Goal: Transaction & Acquisition: Purchase product/service

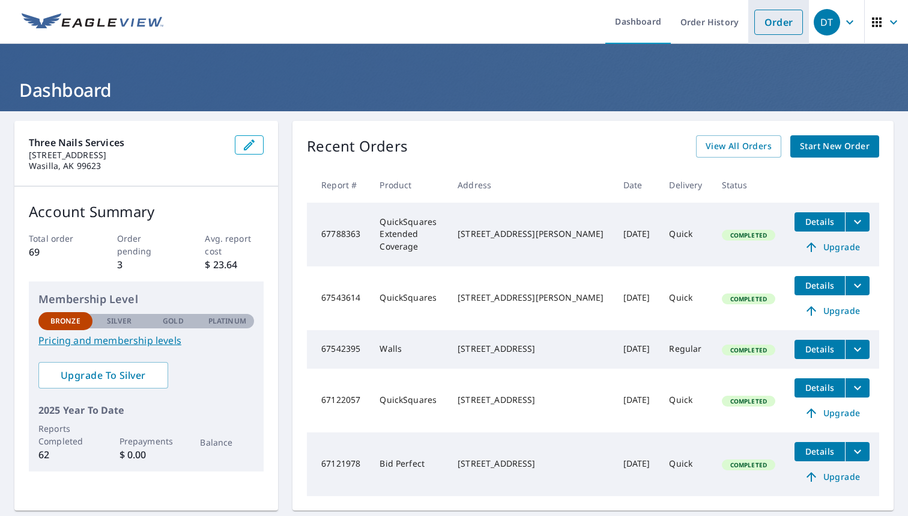
click at [785, 35] on li "Order" at bounding box center [779, 22] width 61 height 44
click at [780, 31] on link "Order" at bounding box center [779, 22] width 49 height 25
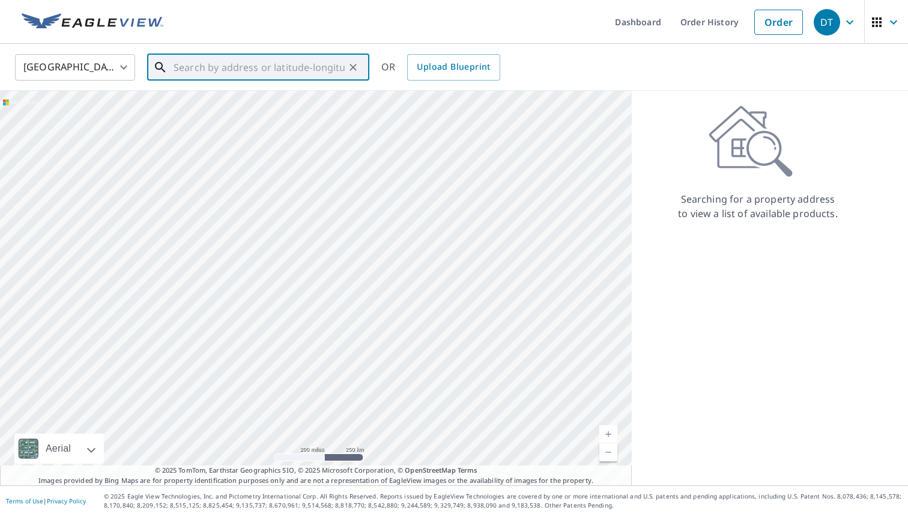
click at [315, 56] on input "text" at bounding box center [259, 67] width 171 height 34
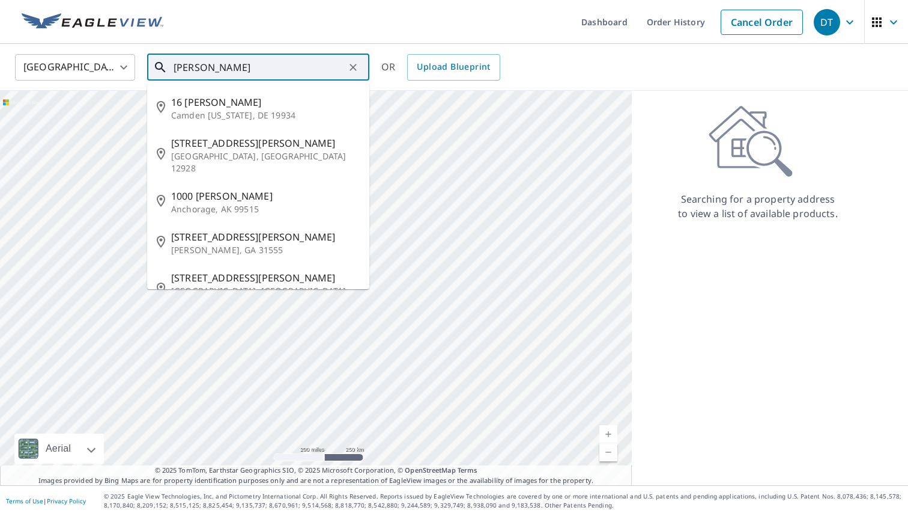
type input "[PERSON_NAME]"
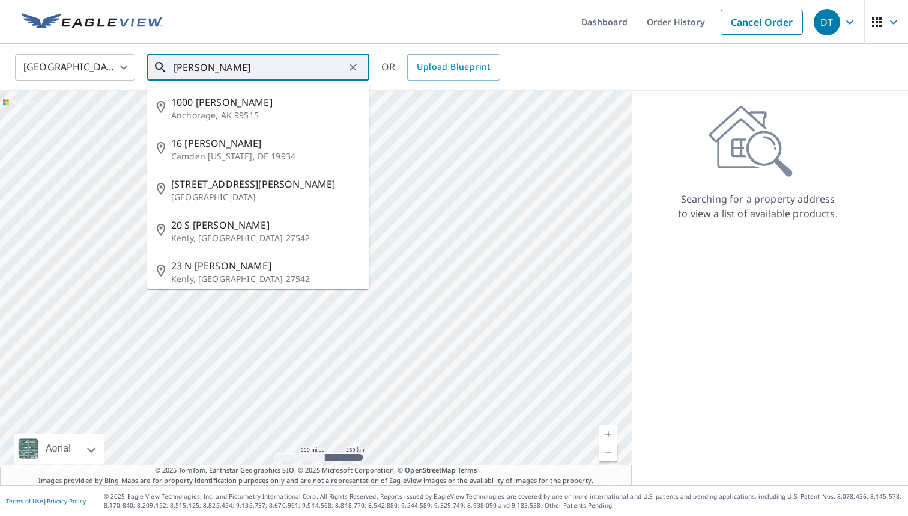
click at [351, 65] on icon "Clear" at bounding box center [353, 67] width 7 height 7
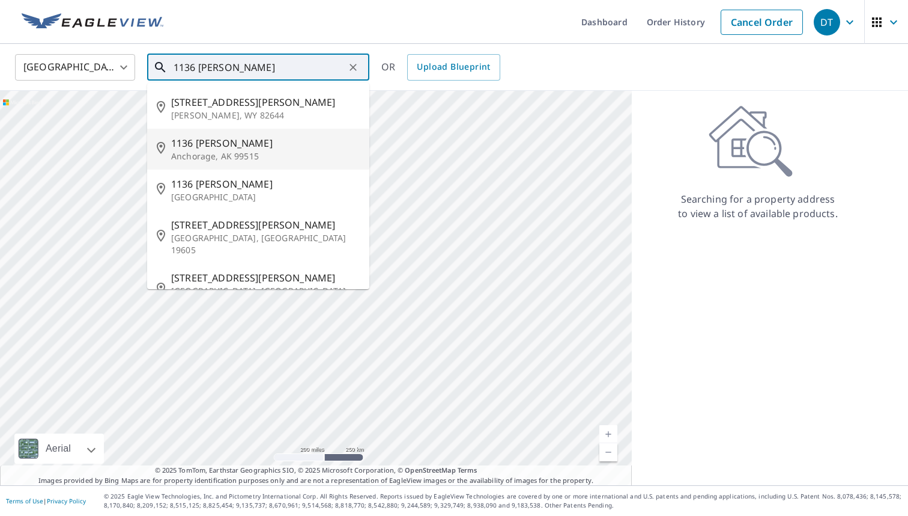
click at [281, 151] on p "Anchorage, AK 99515" at bounding box center [265, 156] width 189 height 12
type input "[STREET_ADDRESS][PERSON_NAME]"
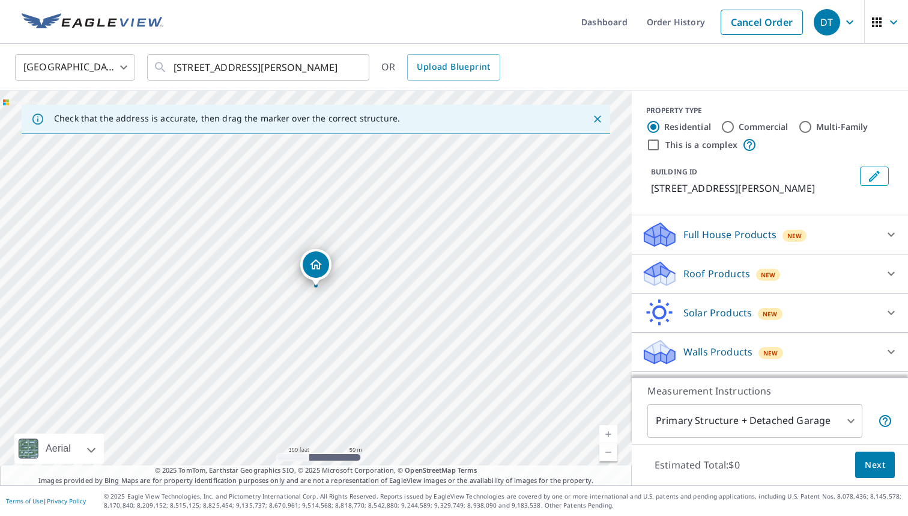
click at [707, 278] on p "Roof Products" at bounding box center [717, 273] width 67 height 14
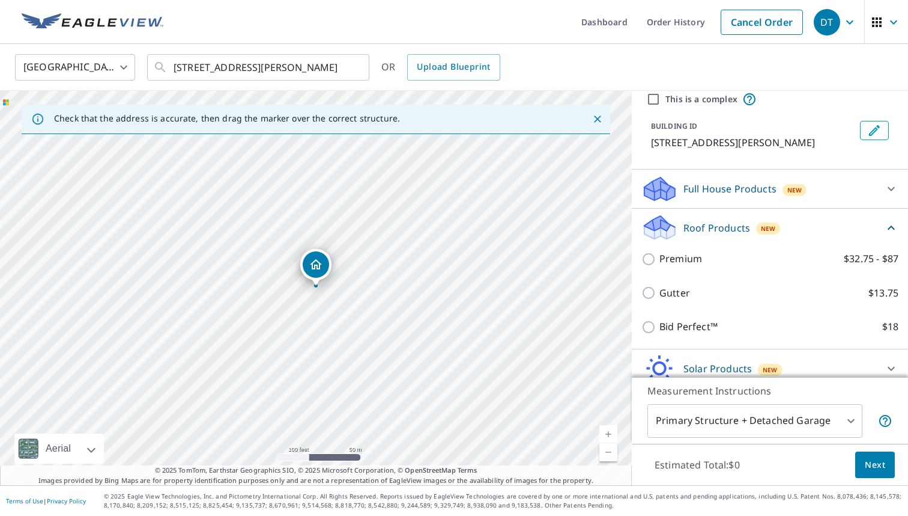
scroll to position [52, 0]
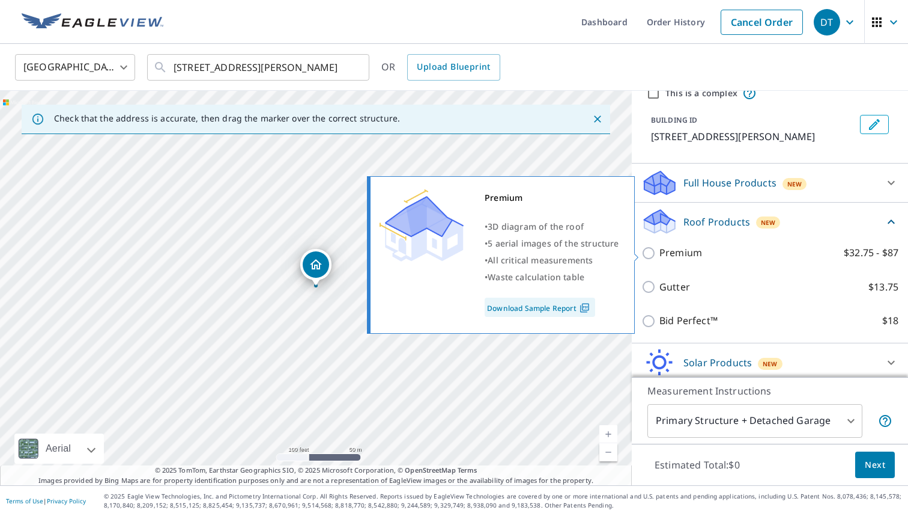
click at [648, 252] on input "Premium $32.75 - $87" at bounding box center [651, 253] width 18 height 14
checkbox input "true"
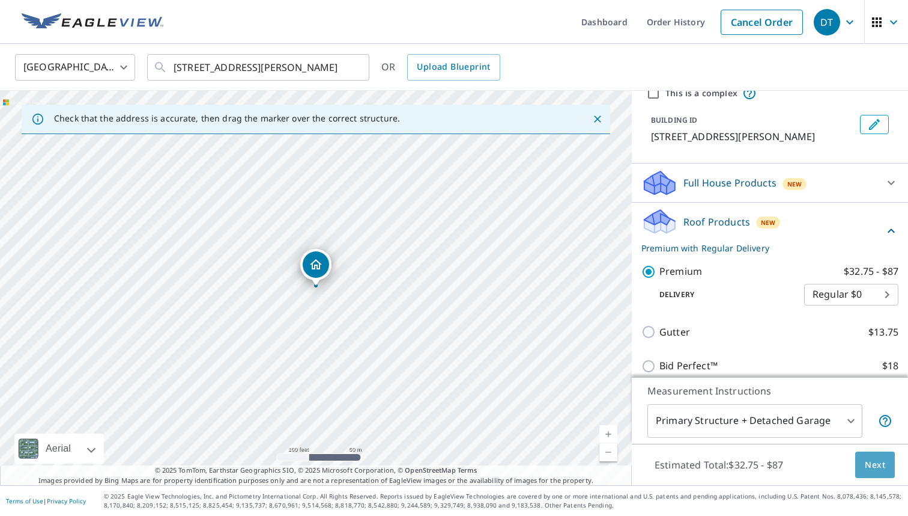
click at [866, 467] on span "Next" at bounding box center [875, 464] width 20 height 15
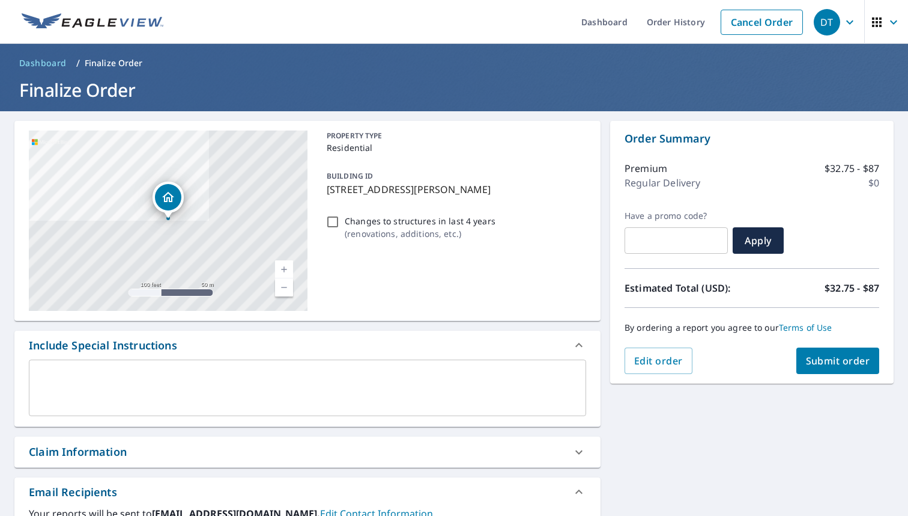
click at [829, 371] on button "Submit order" at bounding box center [839, 360] width 84 height 26
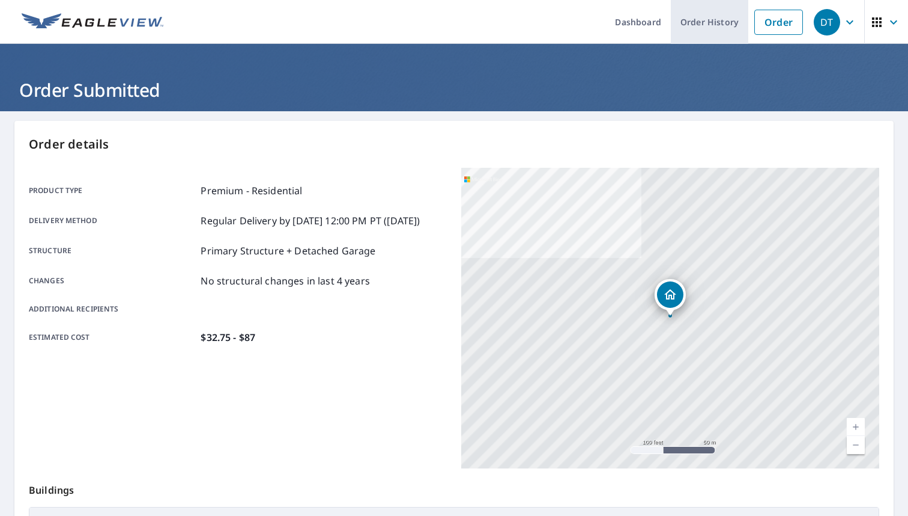
click at [720, 21] on link "Order History" at bounding box center [710, 22] width 78 height 44
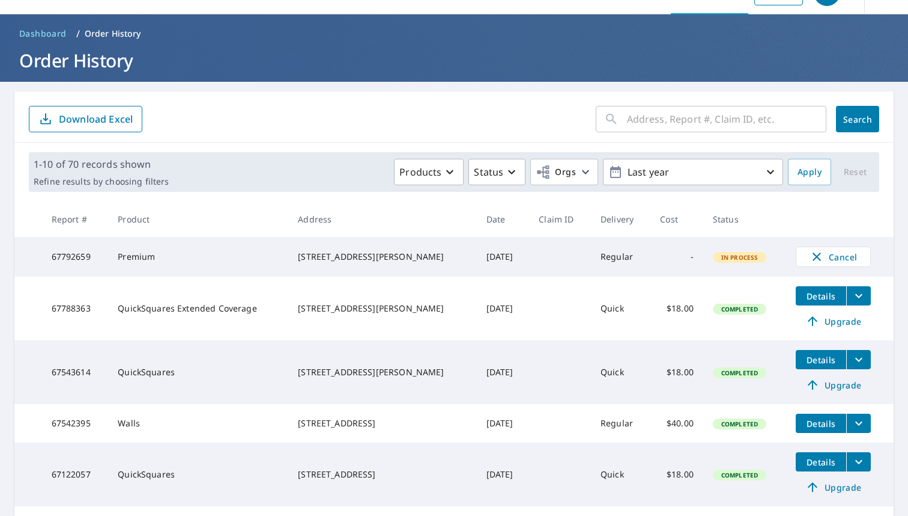
scroll to position [28, 0]
